Goal: Book appointment/travel/reservation

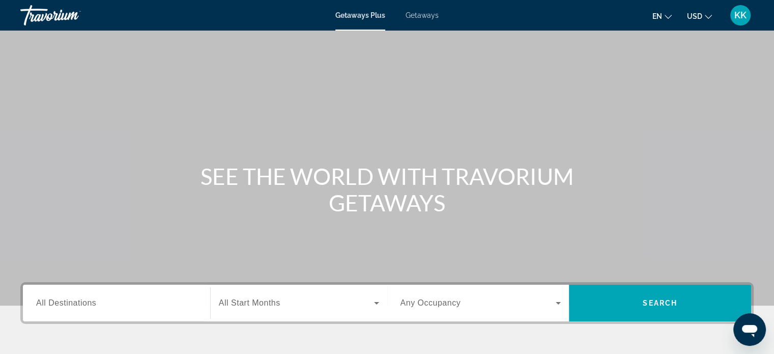
click at [147, 311] on div "Search widget" at bounding box center [116, 303] width 161 height 29
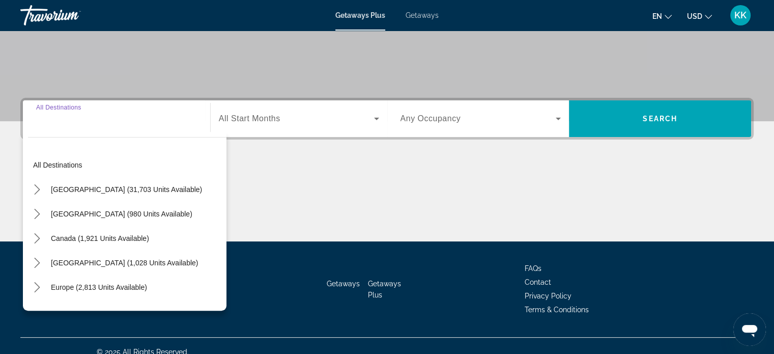
scroll to position [196, 0]
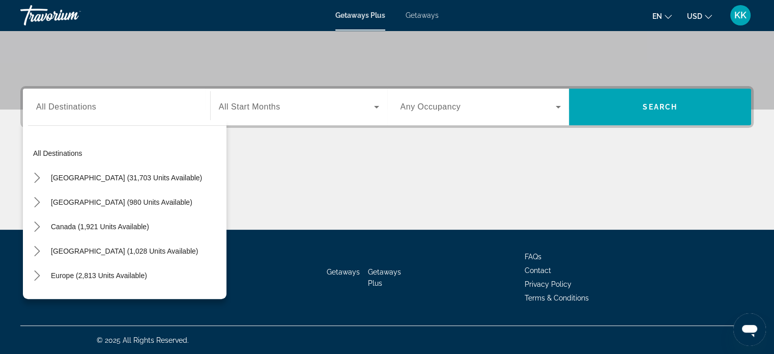
click at [279, 195] on div "Main content" at bounding box center [387, 191] width 734 height 76
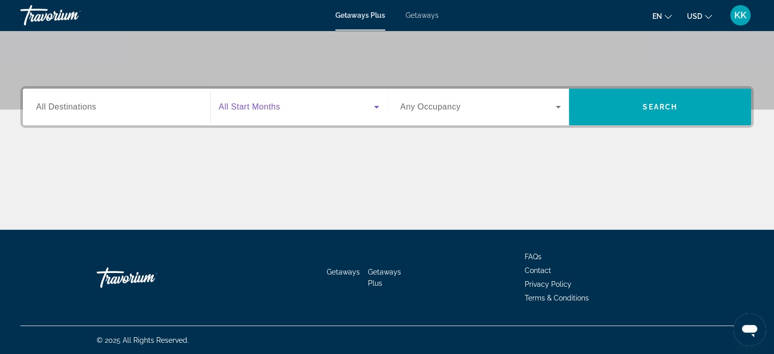
click at [372, 111] on icon "Search widget" at bounding box center [377, 107] width 12 height 12
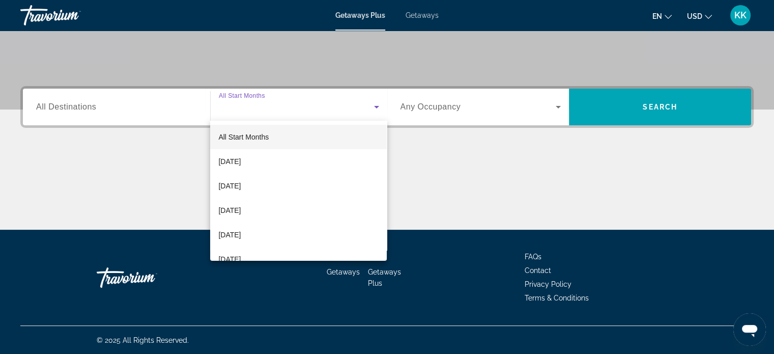
click at [554, 114] on div at bounding box center [387, 177] width 774 height 354
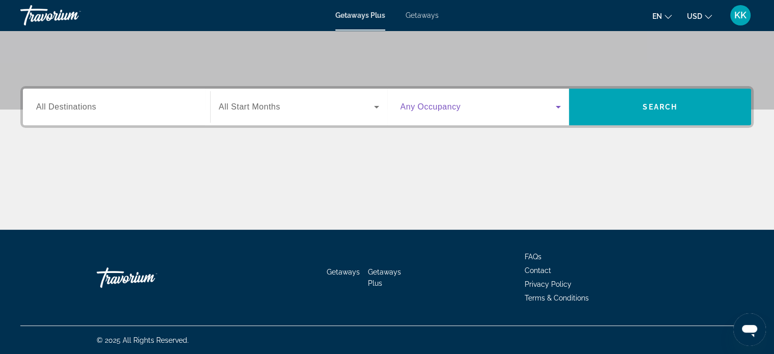
click at [556, 112] on icon "Search widget" at bounding box center [558, 107] width 12 height 12
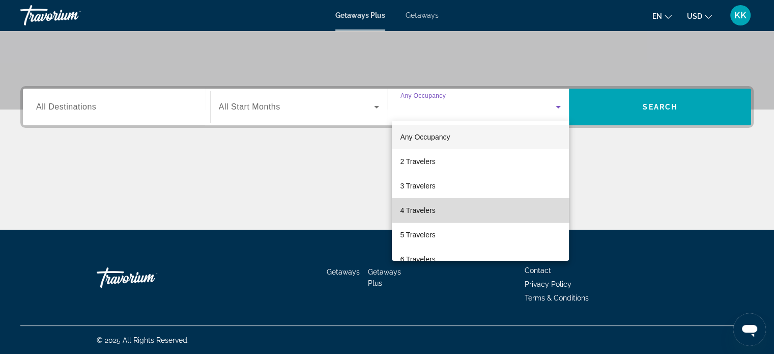
click at [485, 210] on mat-option "4 Travelers" at bounding box center [480, 210] width 177 height 24
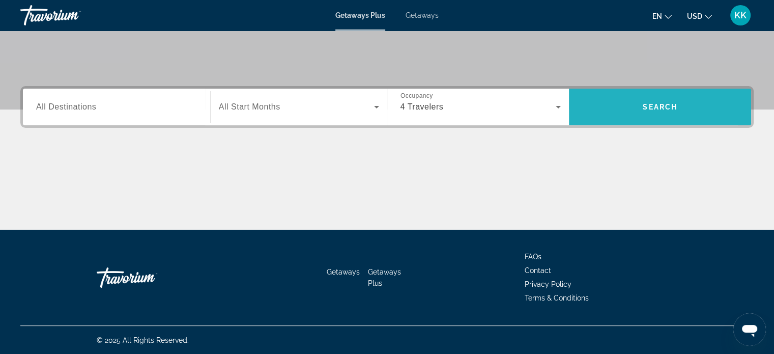
click at [616, 107] on span "Search" at bounding box center [660, 107] width 182 height 24
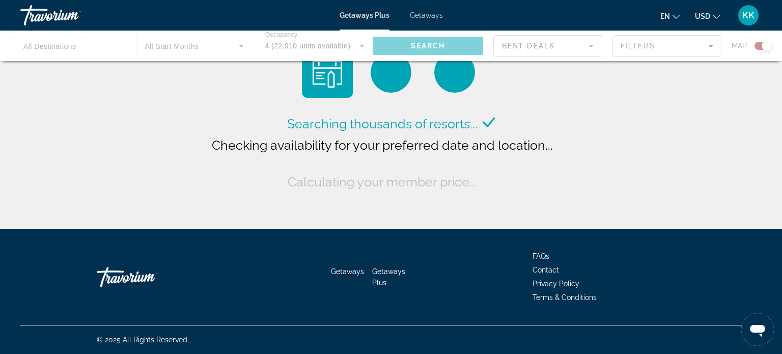
click at [718, 20] on button "USD USD ($) MXN (Mex$) CAD (Can$) GBP (£) EUR (€) AUD (A$) NZD (NZ$) CNY (CN¥)" at bounding box center [707, 16] width 25 height 15
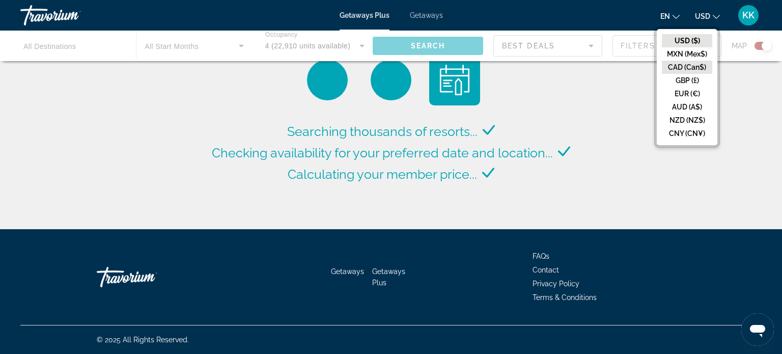
click at [692, 67] on button "CAD (Can$)" at bounding box center [687, 67] width 50 height 13
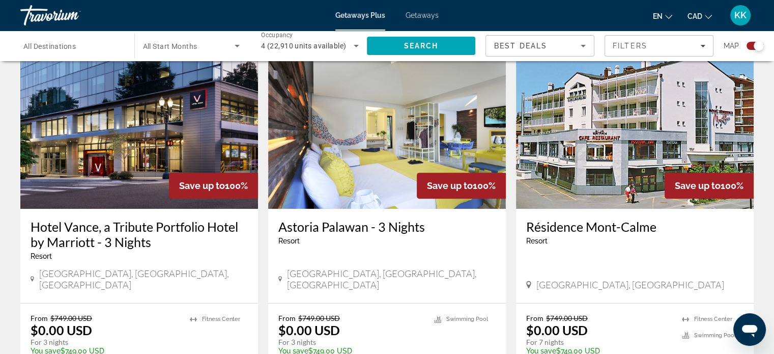
scroll to position [394, 0]
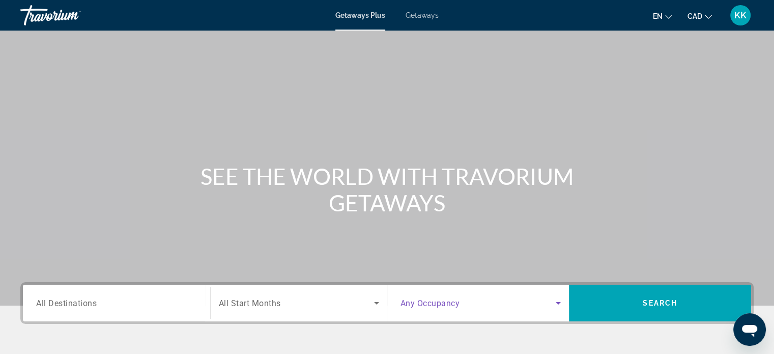
click at [533, 307] on span "Search widget" at bounding box center [479, 303] width 156 height 12
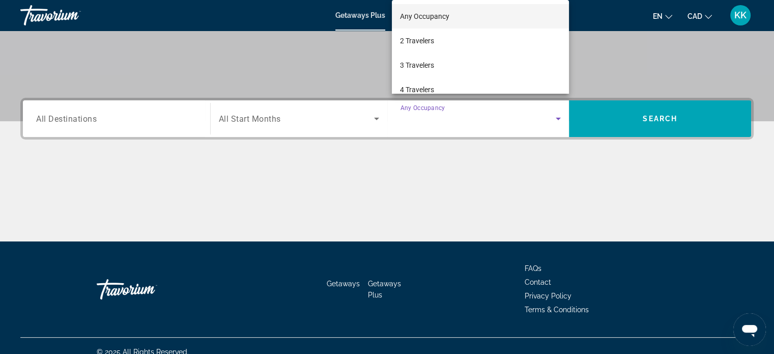
scroll to position [196, 0]
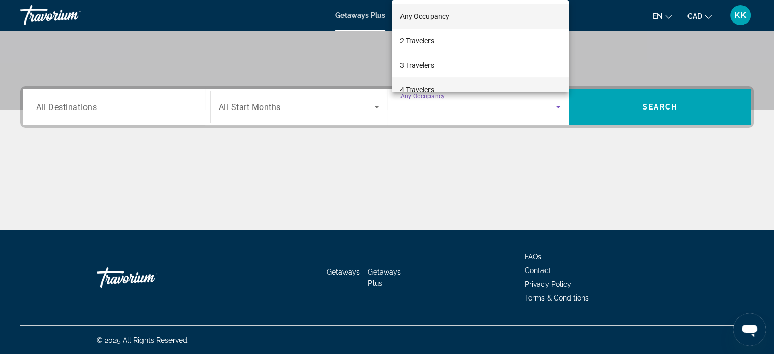
click at [424, 85] on span "4 Travelers" at bounding box center [417, 89] width 34 height 12
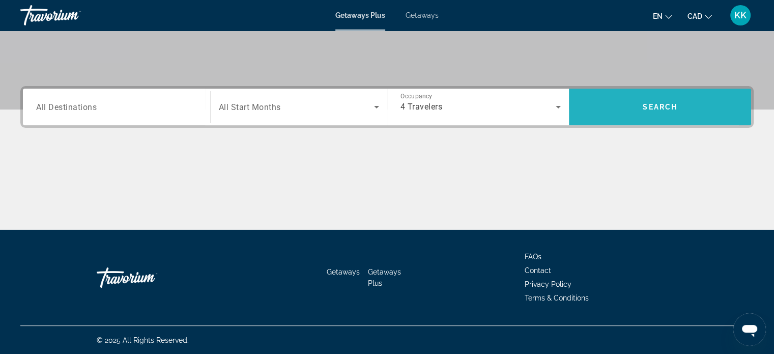
click at [617, 99] on span "Search" at bounding box center [660, 107] width 182 height 24
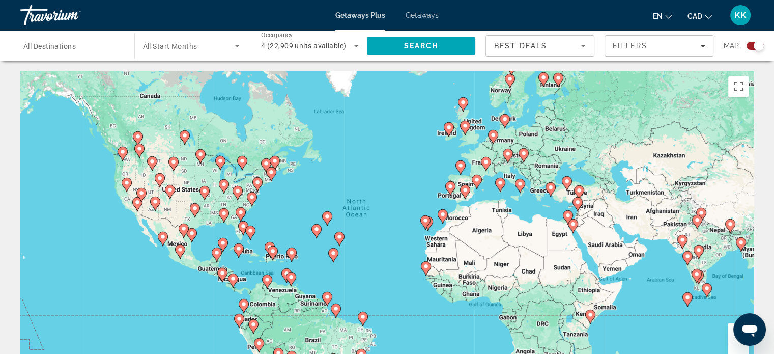
click at [234, 52] on div "Search widget" at bounding box center [191, 46] width 97 height 29
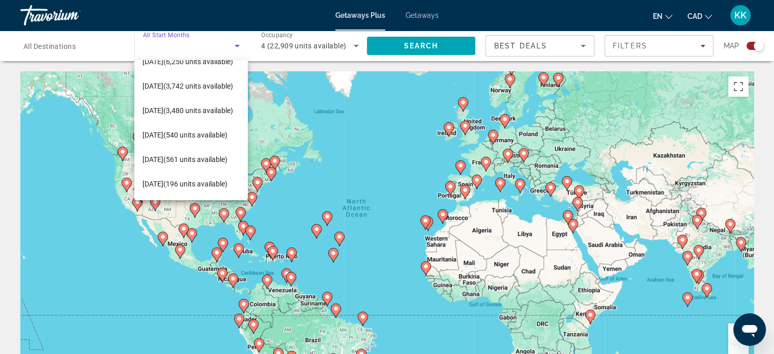
scroll to position [122, 0]
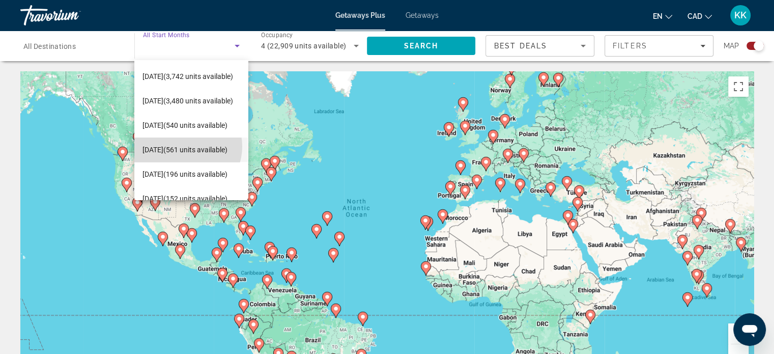
click at [182, 146] on span "[DATE] (561 units available)" at bounding box center [185, 150] width 85 height 12
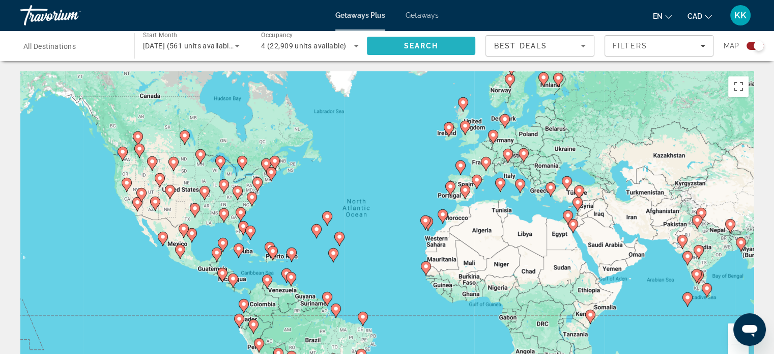
click at [394, 43] on span "Search" at bounding box center [421, 46] width 109 height 24
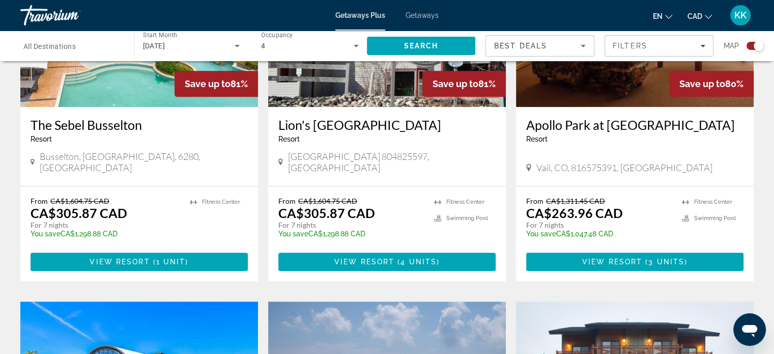
scroll to position [482, 0]
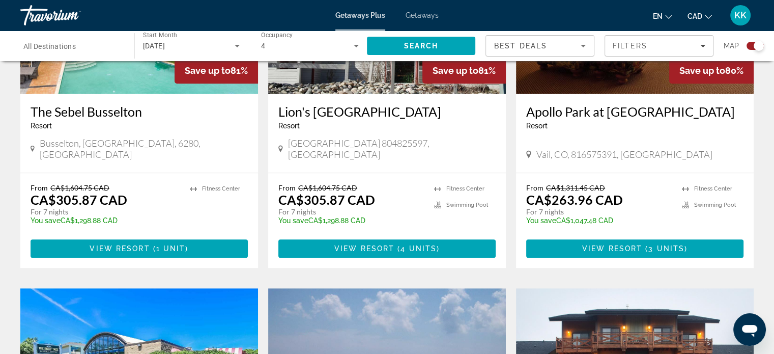
click at [121, 115] on h3 "The Sebel Busselton" at bounding box center [139, 111] width 217 height 15
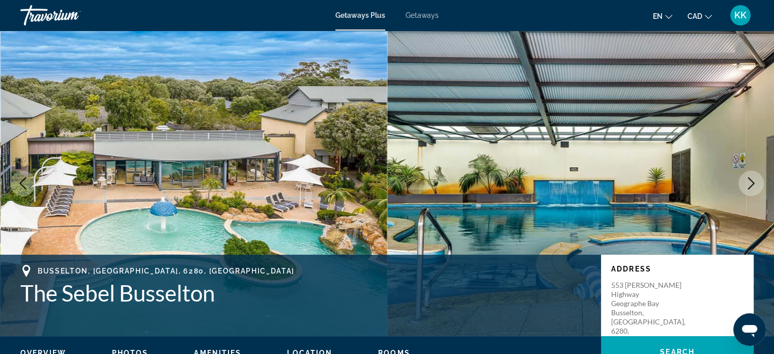
click at [759, 190] on button "Next image" at bounding box center [751, 183] width 25 height 25
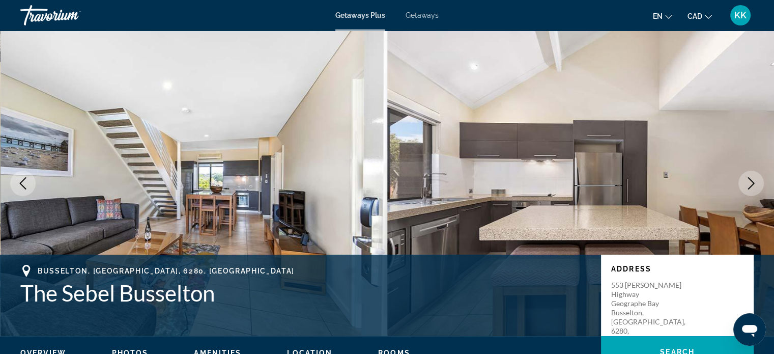
click at [759, 190] on button "Next image" at bounding box center [751, 183] width 25 height 25
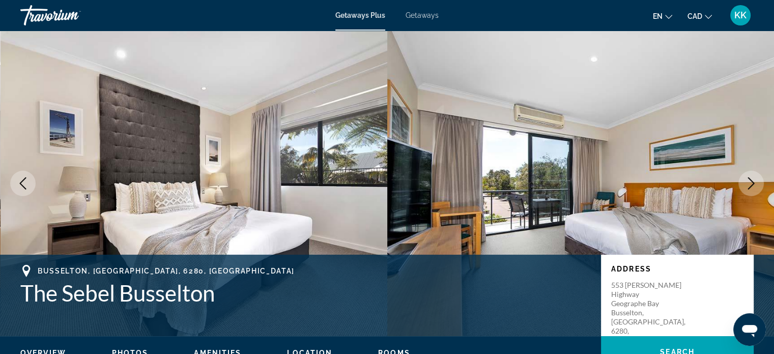
click at [759, 190] on button "Next image" at bounding box center [751, 183] width 25 height 25
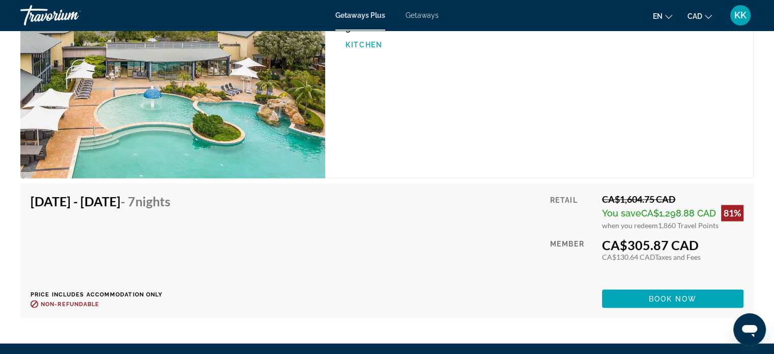
scroll to position [1669, 0]
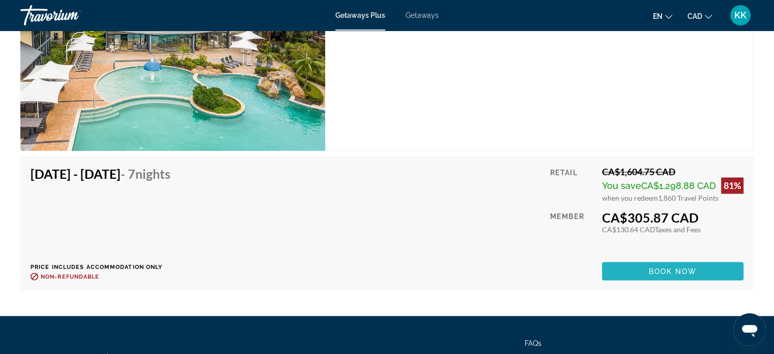
click at [641, 270] on span "Main content" at bounding box center [673, 271] width 142 height 24
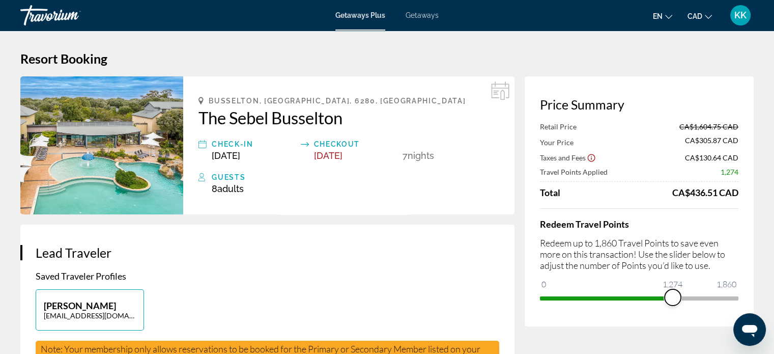
drag, startPoint x: 727, startPoint y: 298, endPoint x: 673, endPoint y: 303, distance: 54.2
click at [673, 303] on span "ngx-slider" at bounding box center [673, 297] width 16 height 16
drag, startPoint x: 672, startPoint y: 298, endPoint x: 739, endPoint y: 292, distance: 67.4
click at [739, 292] on div "Price Summary Retail Price CA$1,604.75 CAD Your Price CA$715.08 CAD Taxes and F…" at bounding box center [639, 201] width 229 height 250
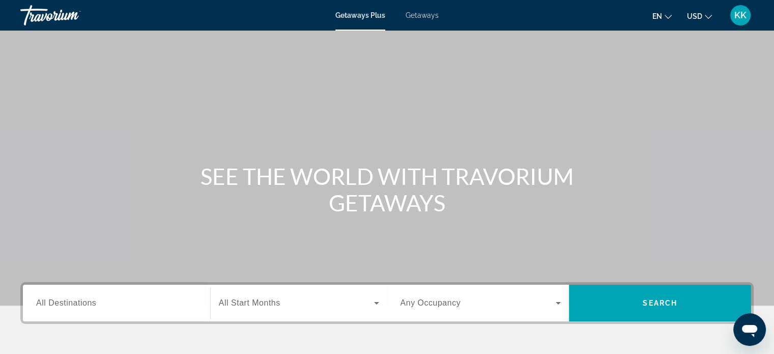
click at [165, 311] on div "Search widget" at bounding box center [116, 303] width 161 height 29
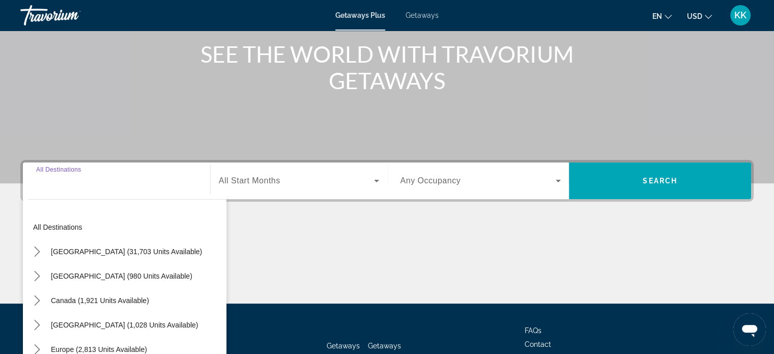
scroll to position [196, 0]
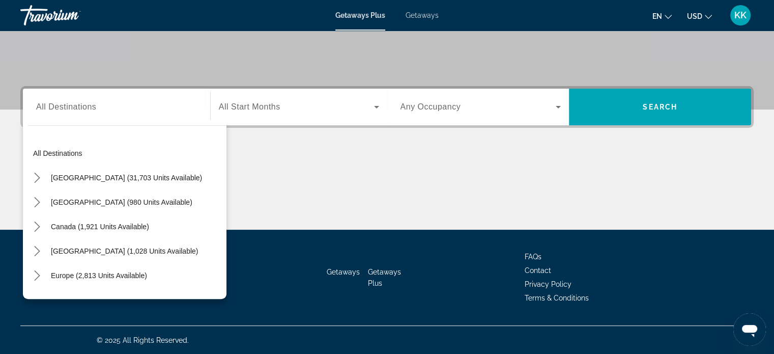
click at [712, 15] on icon "Change currency" at bounding box center [708, 17] width 7 height 4
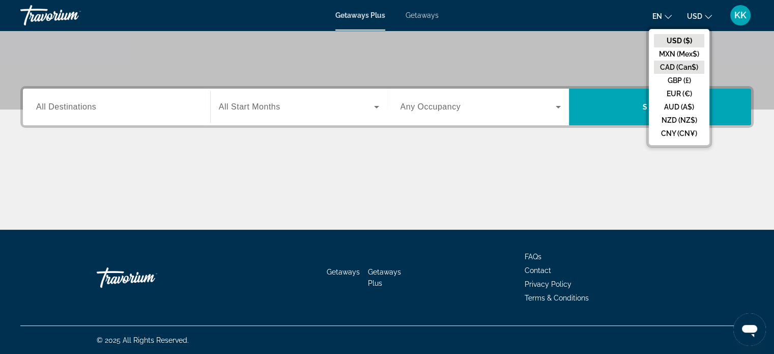
click at [694, 61] on button "CAD (Can$)" at bounding box center [679, 67] width 50 height 13
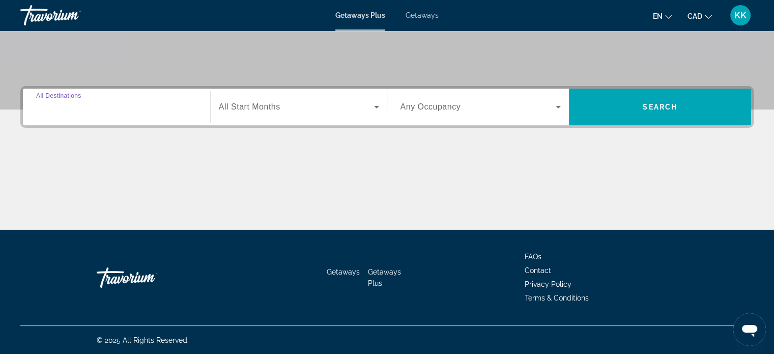
click at [141, 111] on input "Destination All Destinations" at bounding box center [116, 107] width 161 height 12
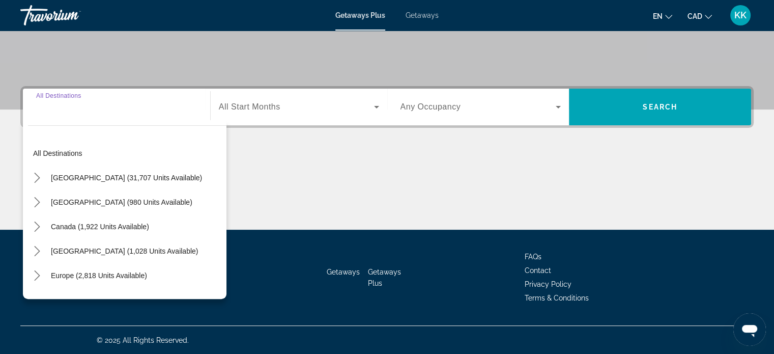
click at [141, 111] on input "Destination All Destinations" at bounding box center [116, 107] width 161 height 12
click at [556, 106] on icon "Search widget" at bounding box center [558, 107] width 12 height 12
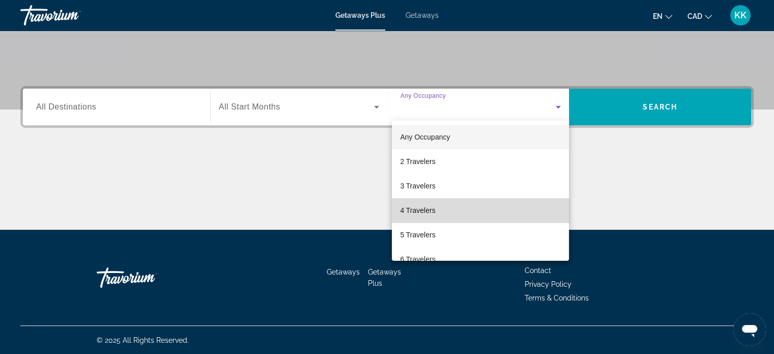
click at [518, 207] on mat-option "4 Travelers" at bounding box center [480, 210] width 177 height 24
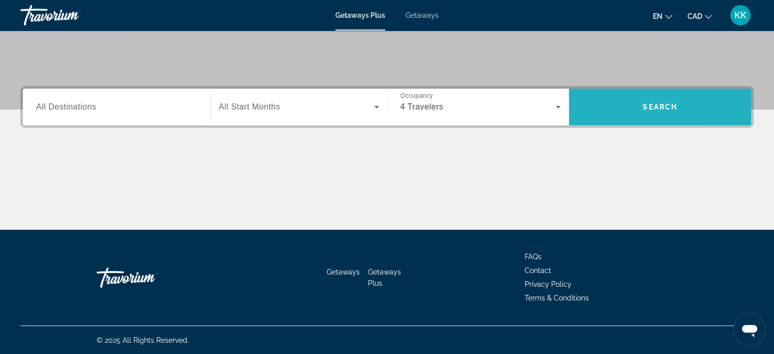
click at [601, 107] on span "Search" at bounding box center [660, 107] width 182 height 24
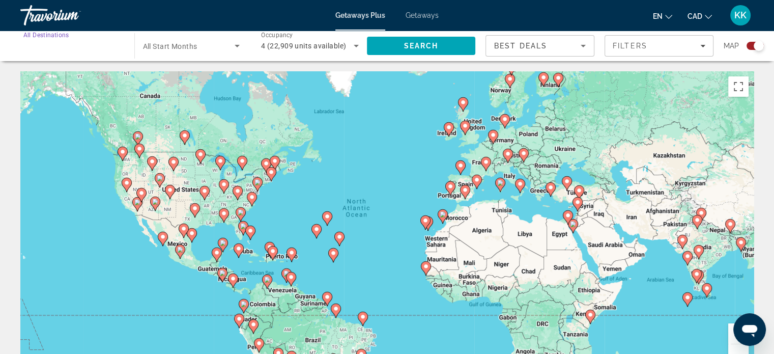
click at [112, 51] on input "Destination All Destinations" at bounding box center [72, 46] width 98 height 12
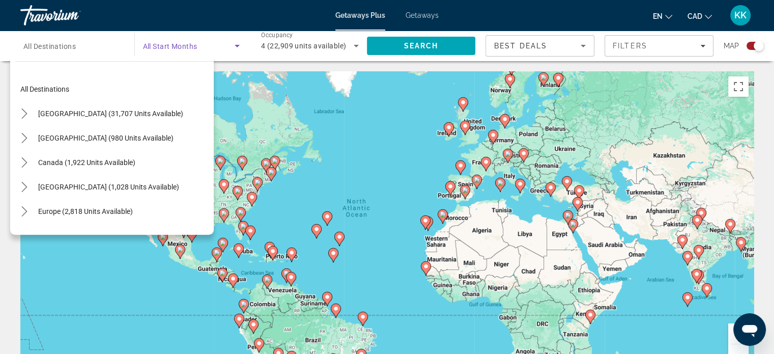
click at [202, 44] on span "Search widget" at bounding box center [189, 46] width 92 height 12
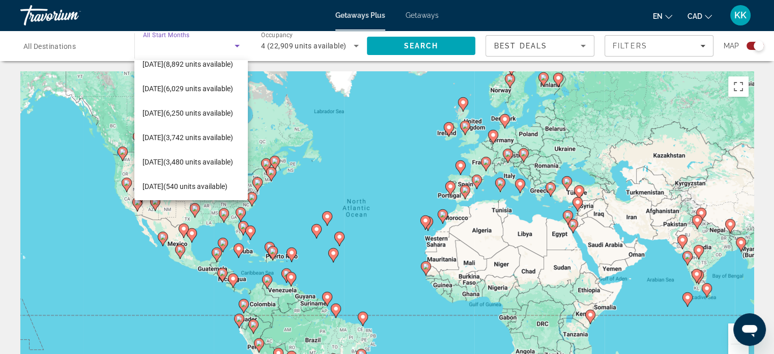
scroll to position [81, 0]
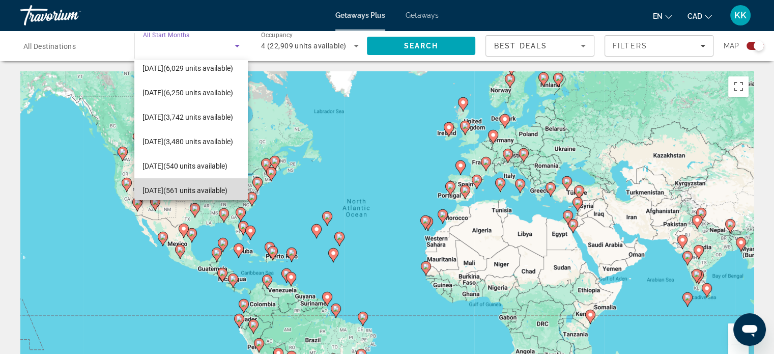
click at [193, 185] on span "[DATE] (561 units available)" at bounding box center [185, 190] width 85 height 12
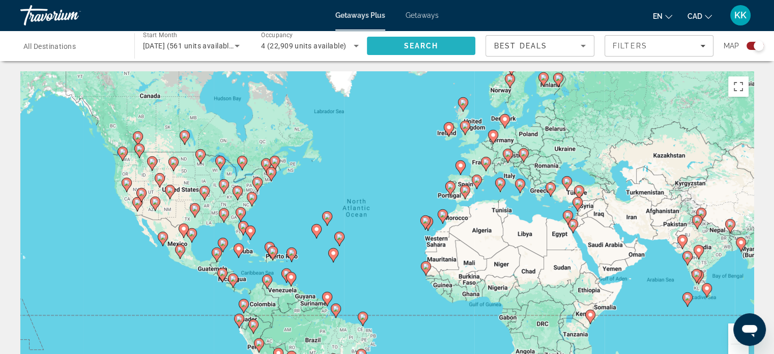
click at [382, 45] on span "Search" at bounding box center [421, 46] width 109 height 24
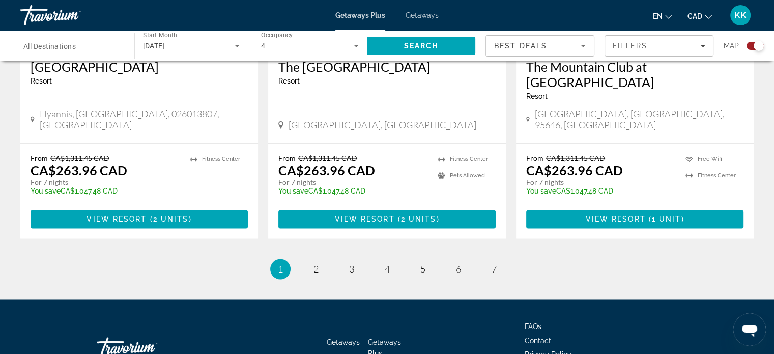
scroll to position [1608, 0]
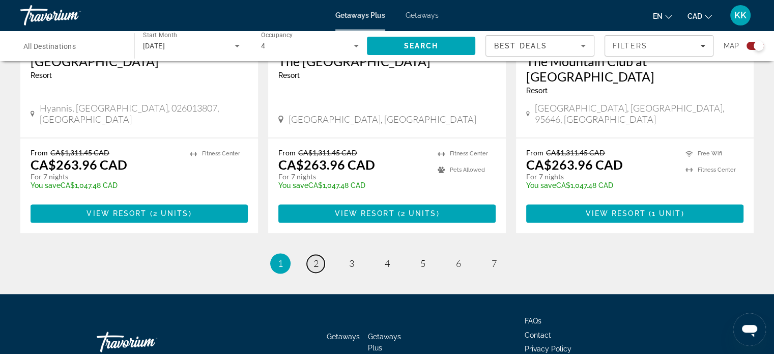
click at [314, 258] on span "2" at bounding box center [316, 263] width 5 height 11
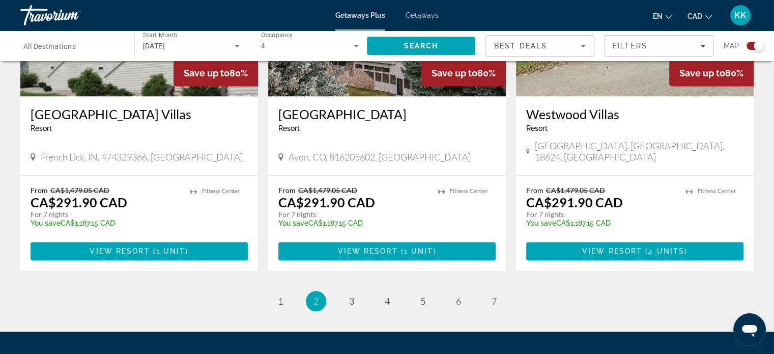
scroll to position [1537, 0]
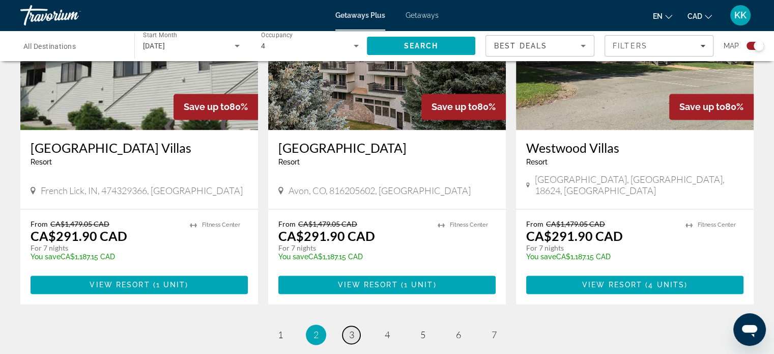
click at [350, 329] on span "3" at bounding box center [351, 334] width 5 height 11
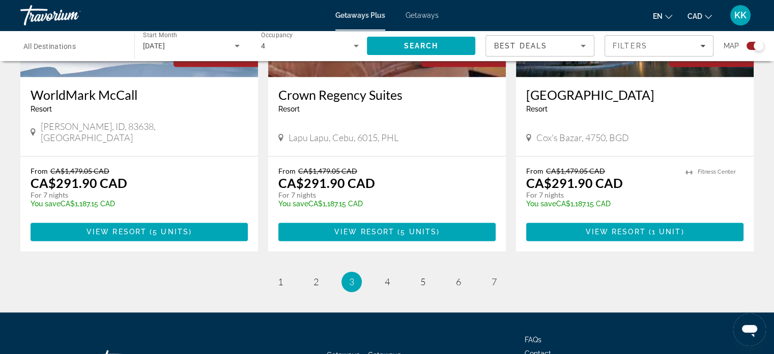
scroll to position [1639, 0]
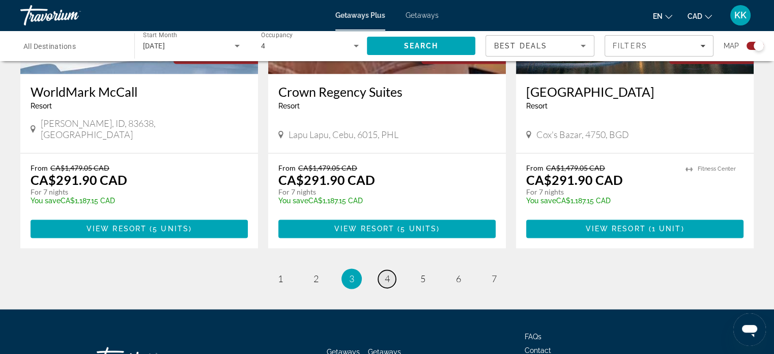
click at [386, 273] on span "4" at bounding box center [387, 278] width 5 height 11
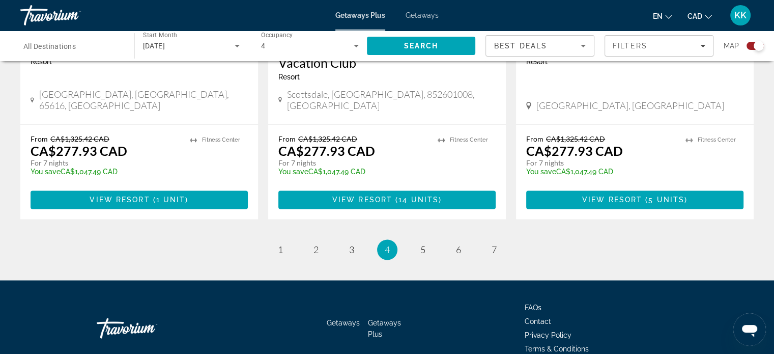
scroll to position [1690, 0]
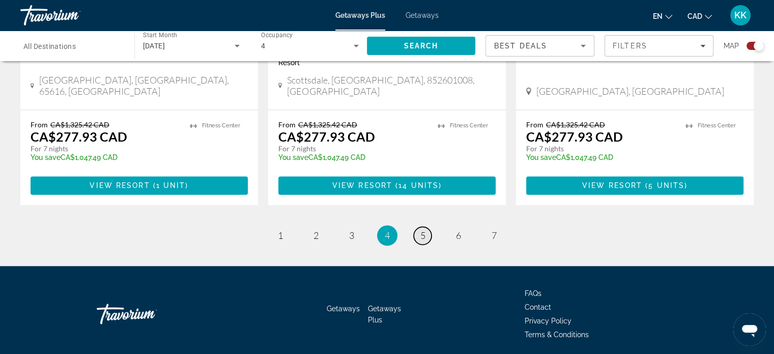
click at [427, 227] on link "page 5" at bounding box center [423, 236] width 18 height 18
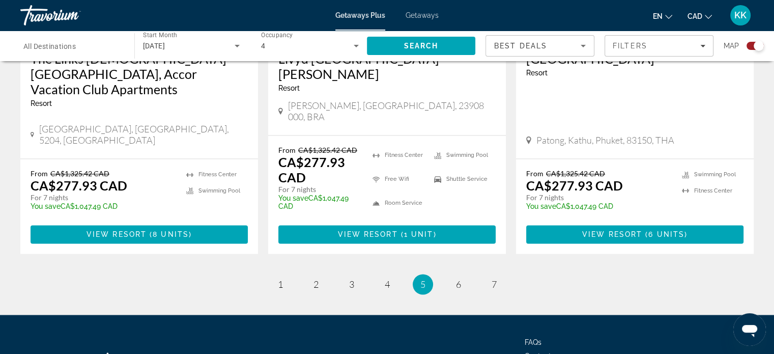
scroll to position [1677, 0]
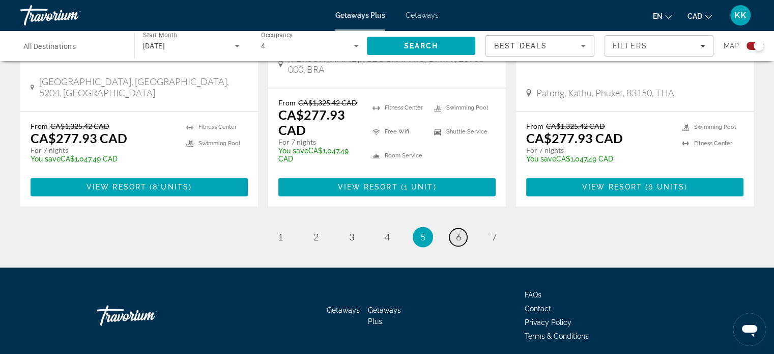
click at [458, 231] on span "6" at bounding box center [458, 236] width 5 height 11
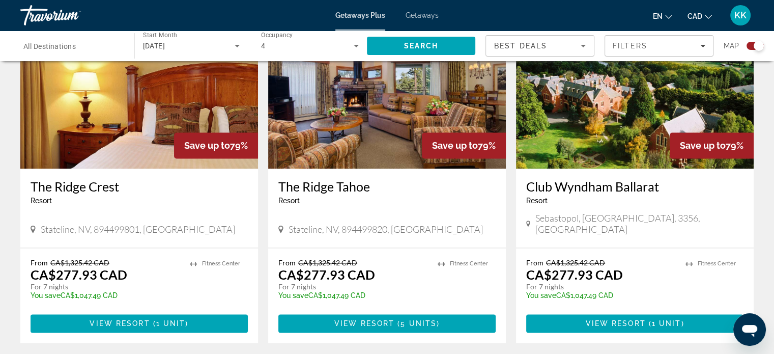
scroll to position [1542, 0]
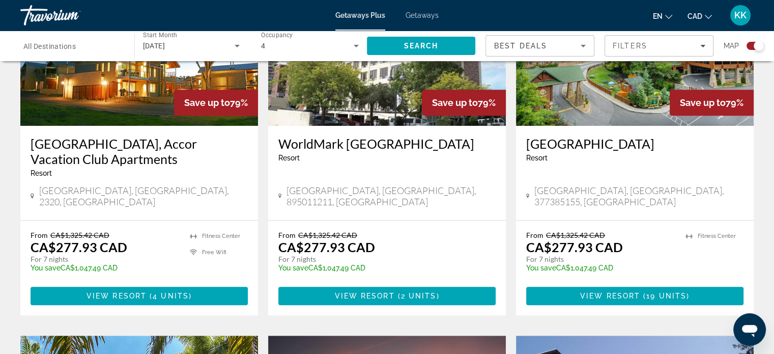
scroll to position [497, 0]
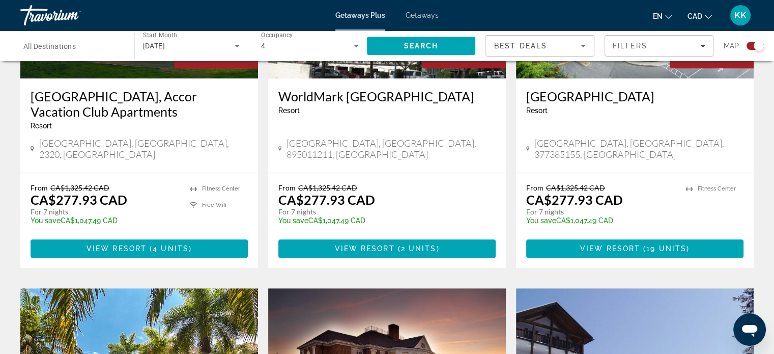
click at [121, 98] on h3 "[GEOGRAPHIC_DATA], Accor Vacation Club Apartments" at bounding box center [139, 104] width 217 height 31
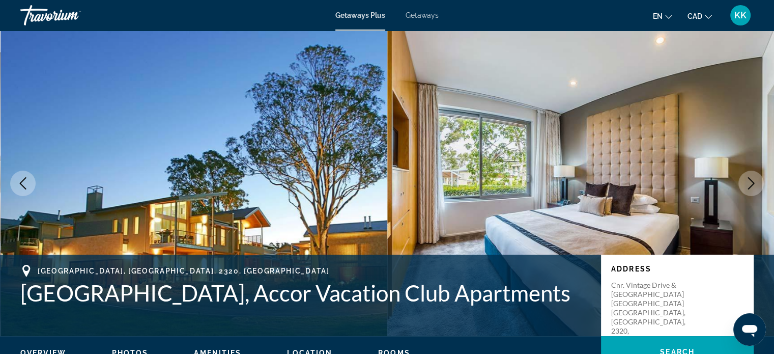
click at [748, 188] on icon "Next image" at bounding box center [751, 183] width 12 height 12
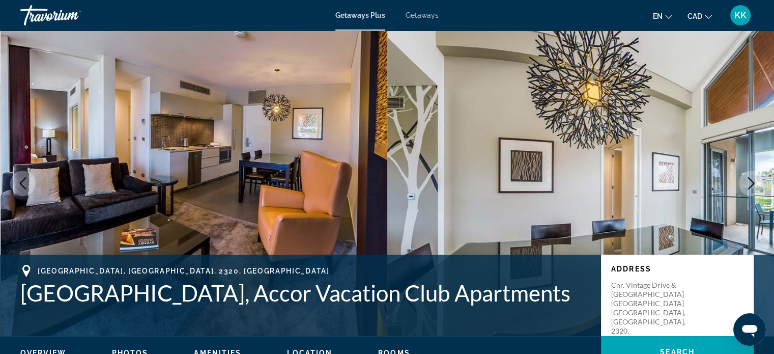
click at [748, 188] on icon "Next image" at bounding box center [751, 183] width 12 height 12
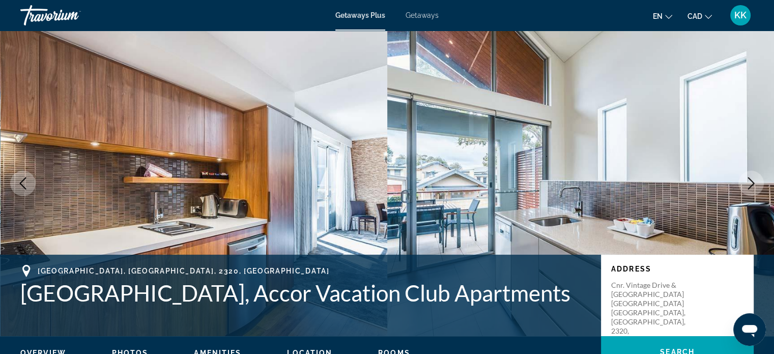
click at [748, 188] on icon "Next image" at bounding box center [751, 183] width 12 height 12
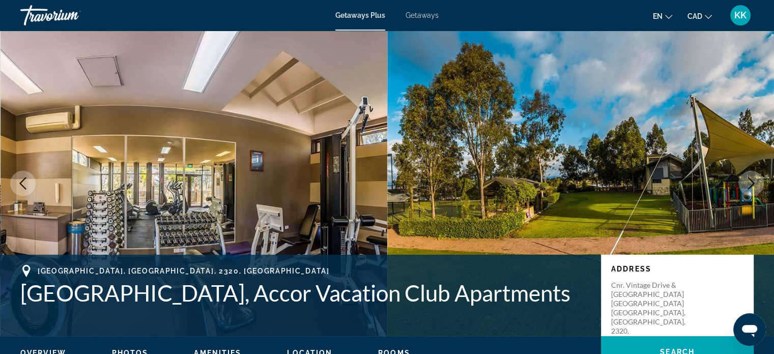
click at [748, 188] on icon "Next image" at bounding box center [751, 183] width 12 height 12
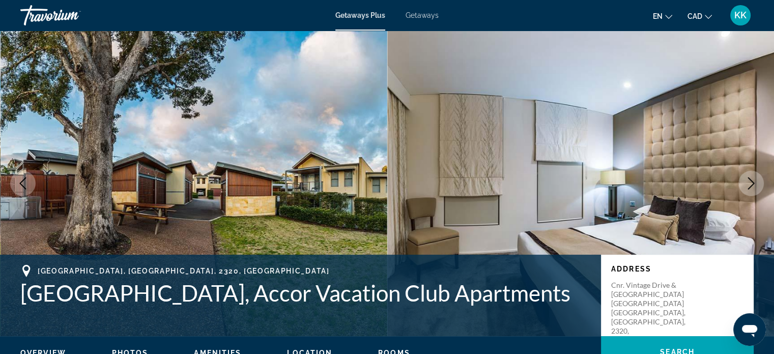
click at [748, 188] on icon "Next image" at bounding box center [751, 183] width 12 height 12
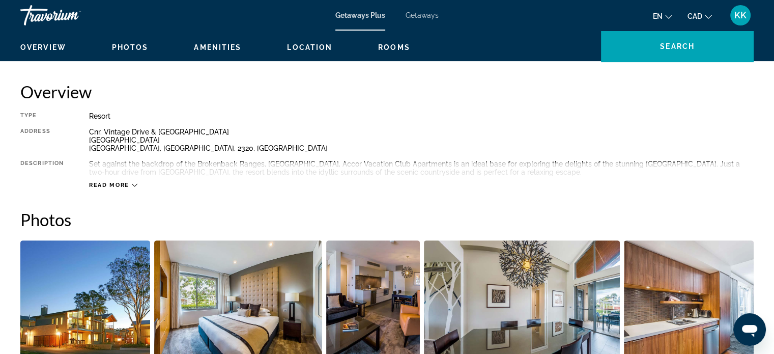
scroll to position [346, 0]
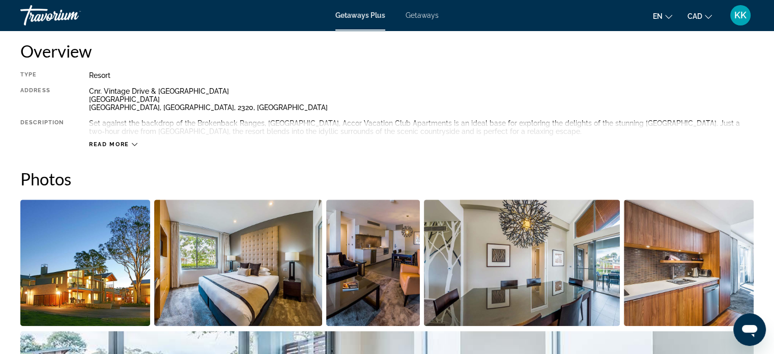
click at [109, 146] on span "Read more" at bounding box center [109, 144] width 40 height 7
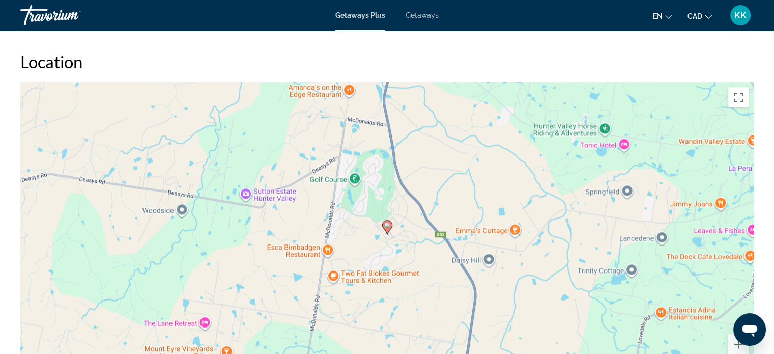
scroll to position [1303, 0]
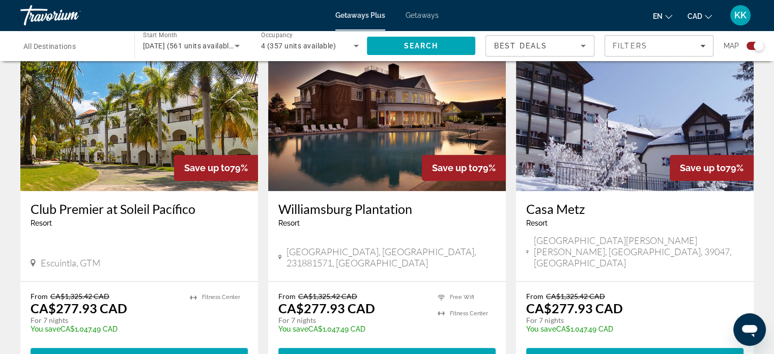
scroll to position [753, 0]
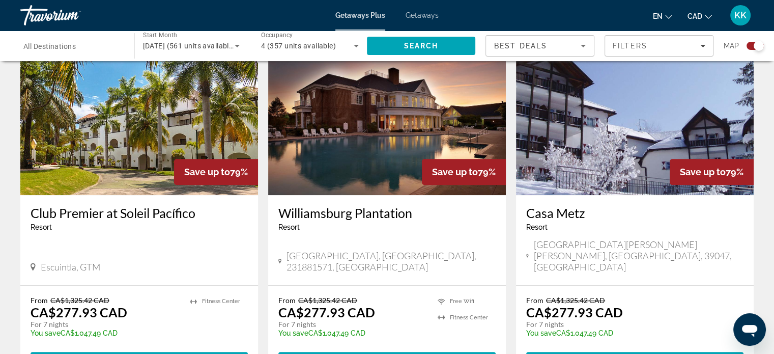
click at [122, 152] on img "Main content" at bounding box center [139, 113] width 238 height 163
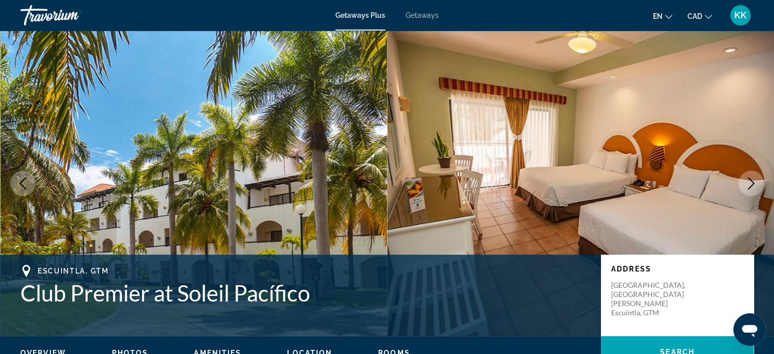
click at [752, 180] on icon "Next image" at bounding box center [751, 183] width 12 height 12
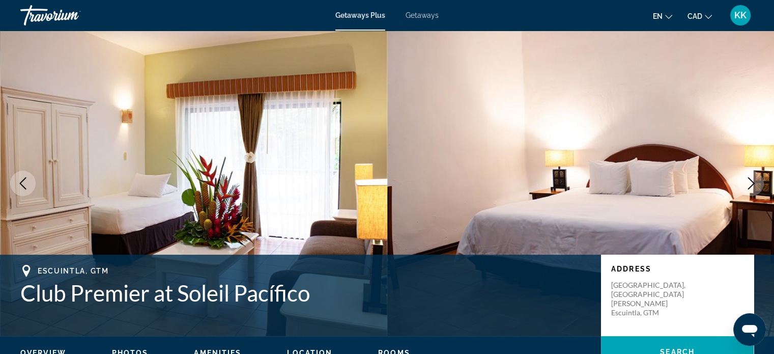
click at [752, 180] on icon "Next image" at bounding box center [751, 183] width 12 height 12
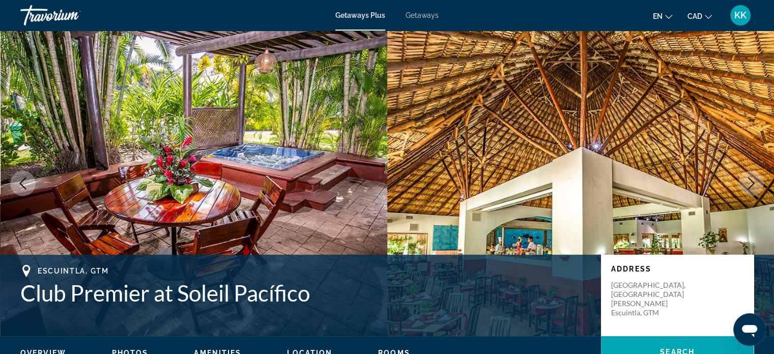
click at [752, 180] on icon "Next image" at bounding box center [751, 183] width 12 height 12
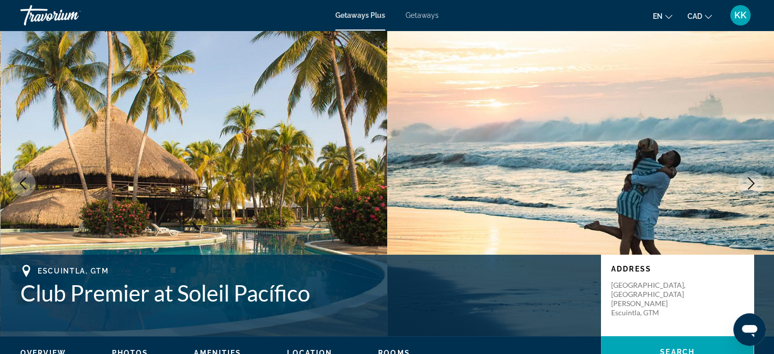
click at [752, 180] on icon "Next image" at bounding box center [751, 183] width 12 height 12
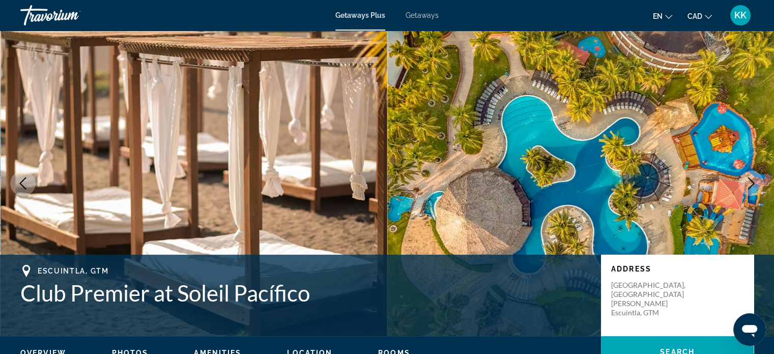
click at [752, 180] on icon "Next image" at bounding box center [751, 183] width 12 height 12
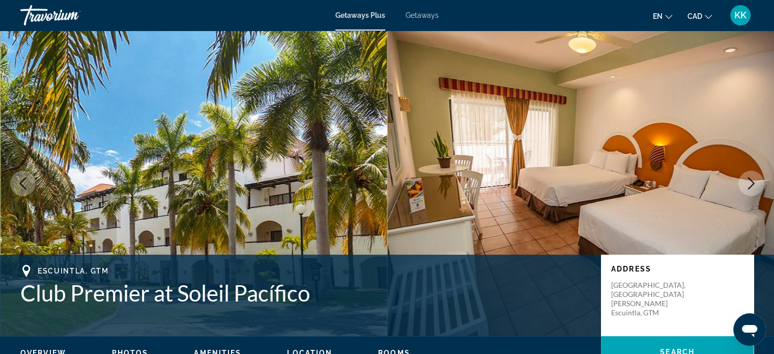
click at [752, 180] on icon "Next image" at bounding box center [751, 183] width 12 height 12
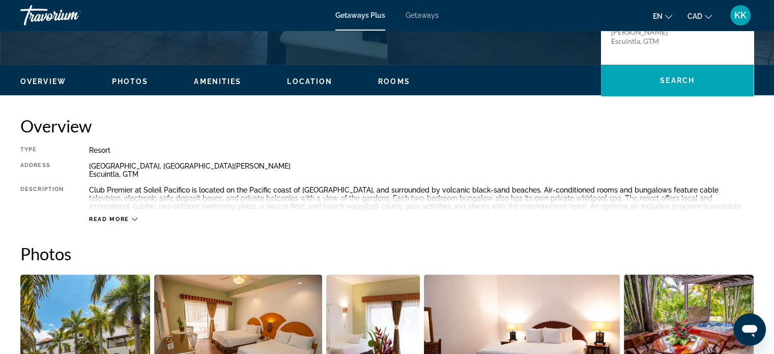
scroll to position [292, 0]
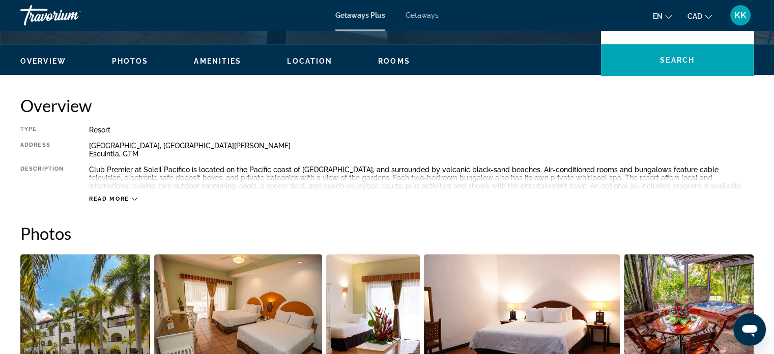
click at [113, 199] on span "Read more" at bounding box center [109, 198] width 40 height 7
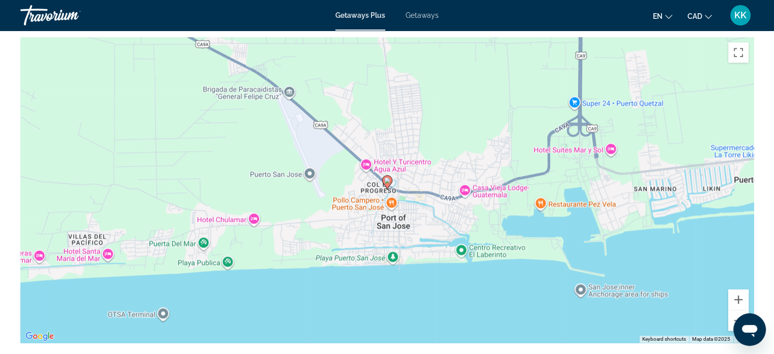
scroll to position [1263, 0]
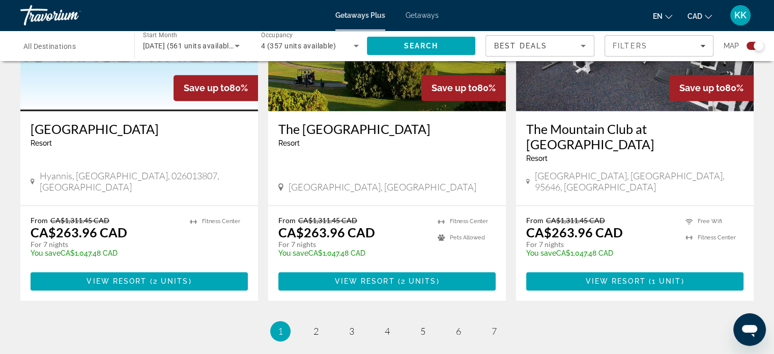
scroll to position [1608, 0]
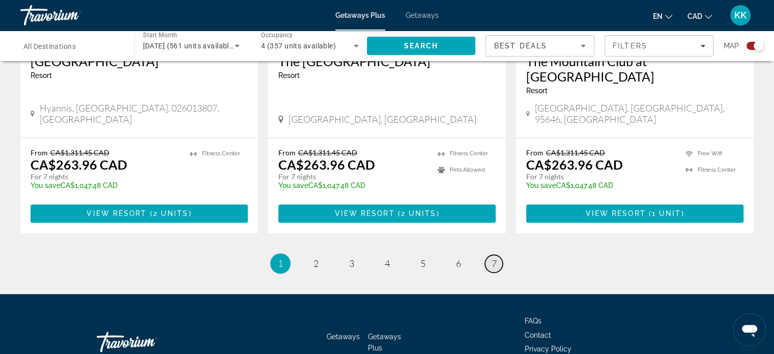
click at [496, 258] on span "7" at bounding box center [494, 263] width 5 height 11
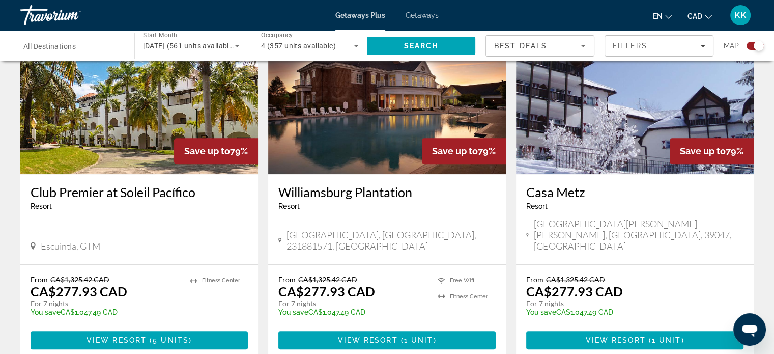
scroll to position [780, 0]
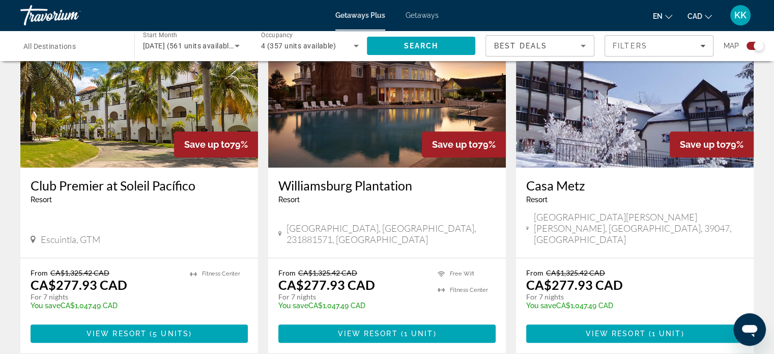
click at [562, 178] on h3 "Casa Metz" at bounding box center [634, 185] width 217 height 15
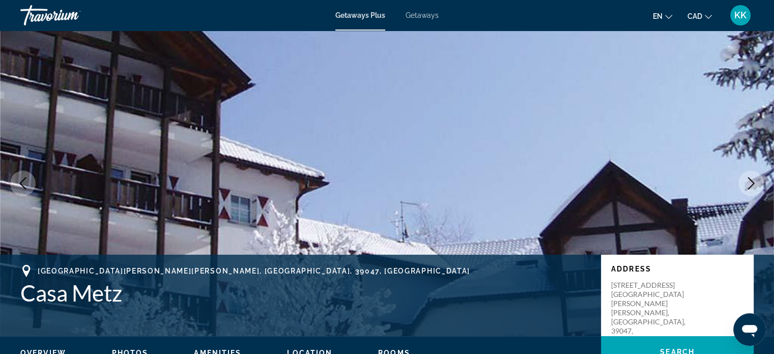
click at [747, 185] on icon "Next image" at bounding box center [751, 183] width 12 height 12
click at [751, 179] on icon "Next image" at bounding box center [751, 183] width 12 height 12
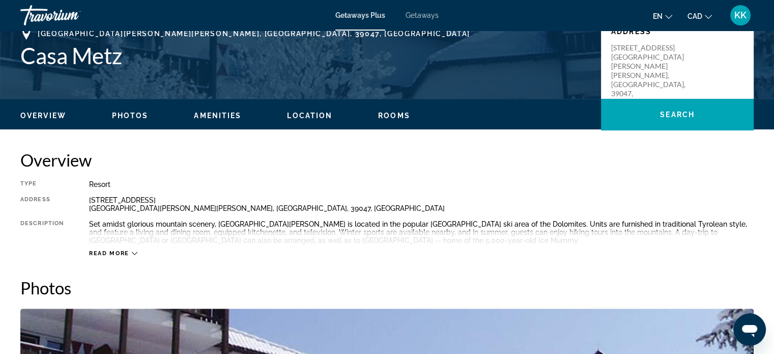
scroll to position [271, 0]
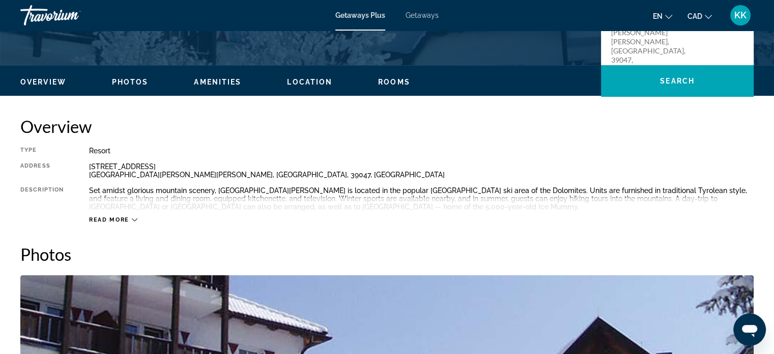
click at [111, 217] on span "Read more" at bounding box center [109, 219] width 40 height 7
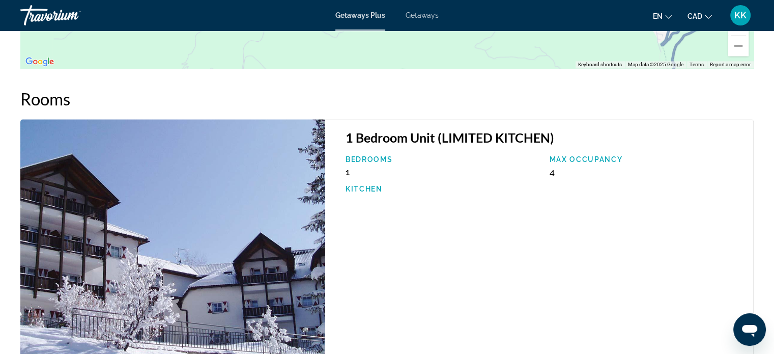
scroll to position [1295, 0]
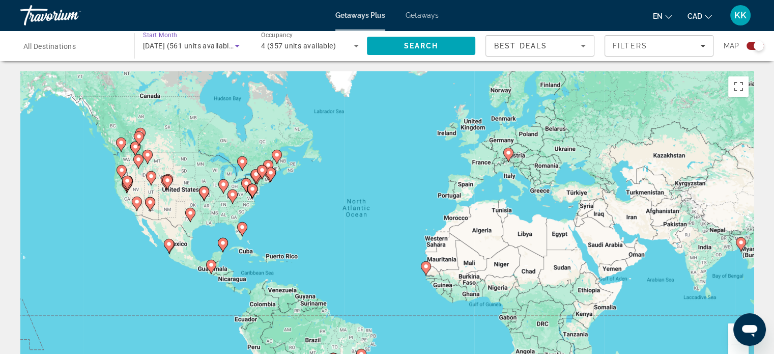
click at [235, 50] on icon "Search widget" at bounding box center [237, 46] width 12 height 12
